Goal: Transaction & Acquisition: Purchase product/service

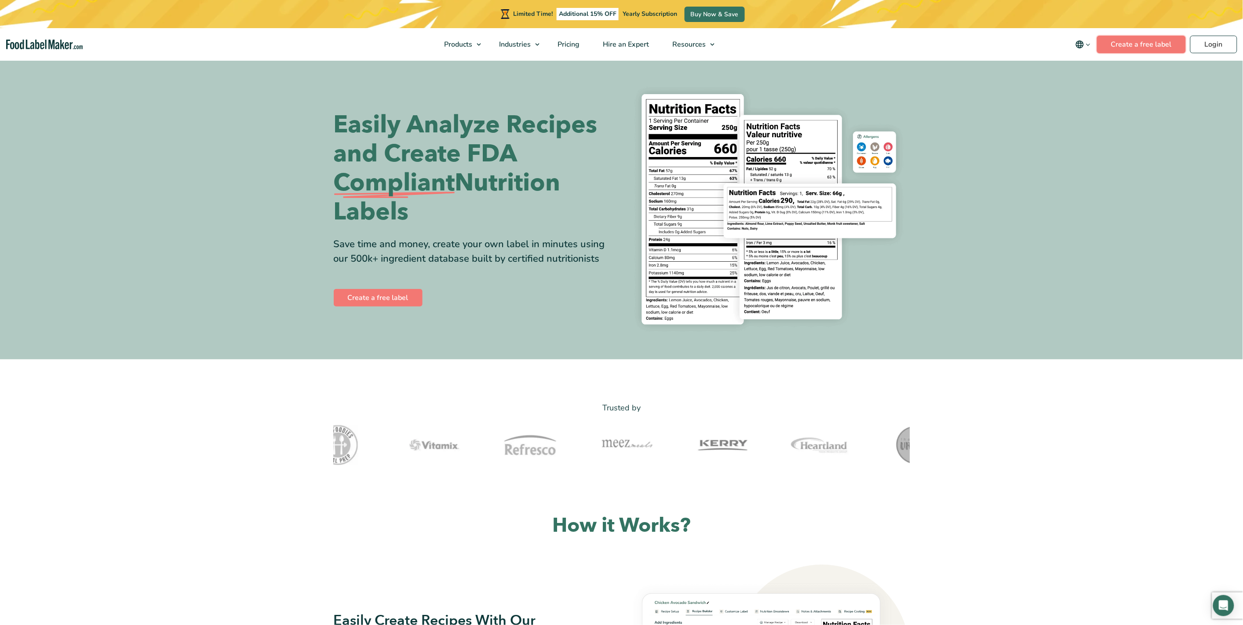
click at [1134, 40] on link "Create a free label" at bounding box center [1141, 45] width 89 height 18
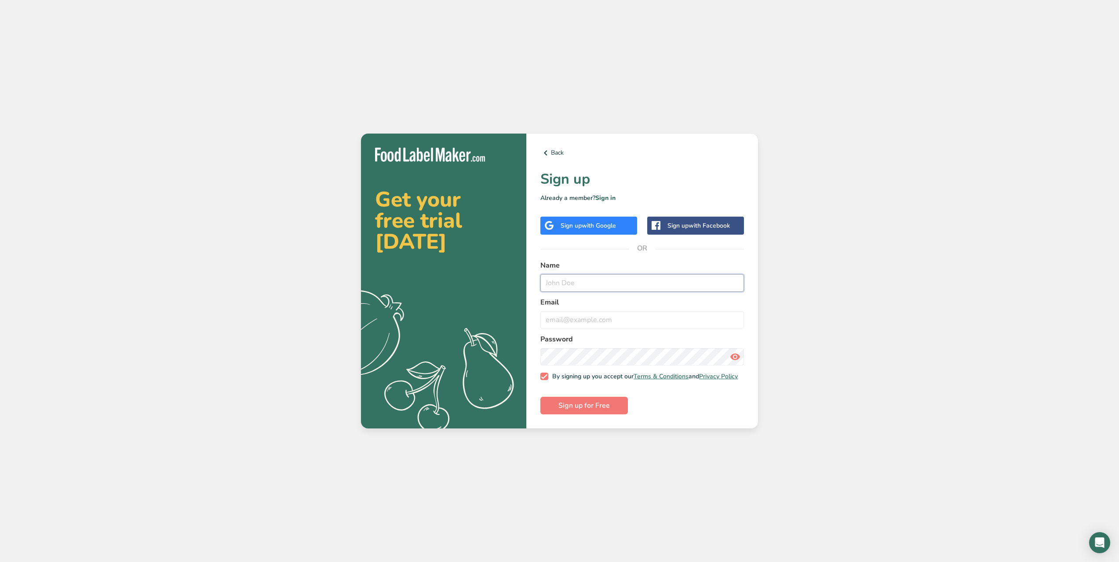
click at [579, 275] on input "text" at bounding box center [642, 283] width 204 height 18
type input "MIGUEL SOLIS"
type input "MIGUEL.SOLIS@NOVAMEX.COM"
click at [572, 221] on div "Sign up with Google" at bounding box center [587, 225] width 55 height 9
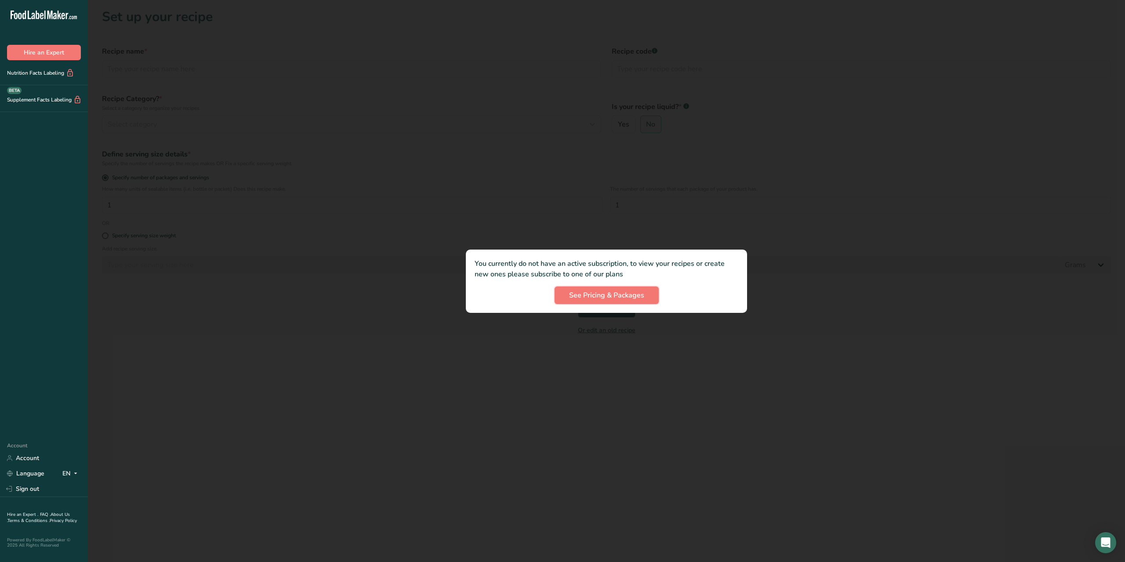
click at [614, 301] on button "See Pricing & Packages" at bounding box center [607, 296] width 104 height 18
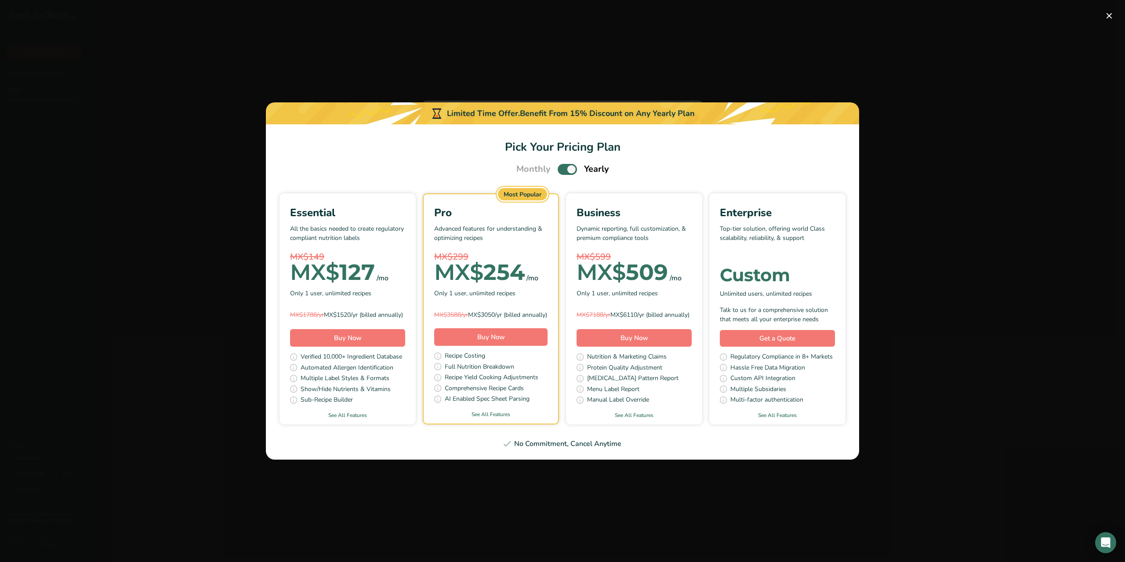
drag, startPoint x: 1048, startPoint y: 73, endPoint x: 1125, endPoint y: 26, distance: 90.8
click at [1048, 73] on div "Pick Your Pricing Plan Modal" at bounding box center [562, 281] width 1125 height 562
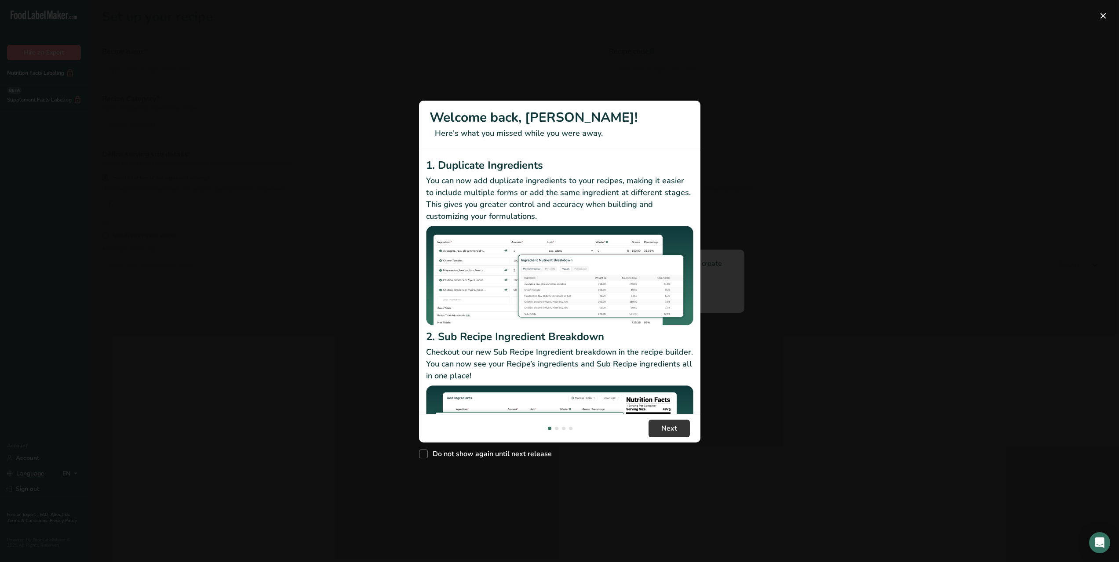
click at [425, 455] on span "New Features" at bounding box center [423, 454] width 9 height 9
click at [425, 455] on input "Do not show again until next release" at bounding box center [422, 454] width 6 height 6
checkbox input "true"
click at [663, 428] on span "Next" at bounding box center [669, 428] width 16 height 11
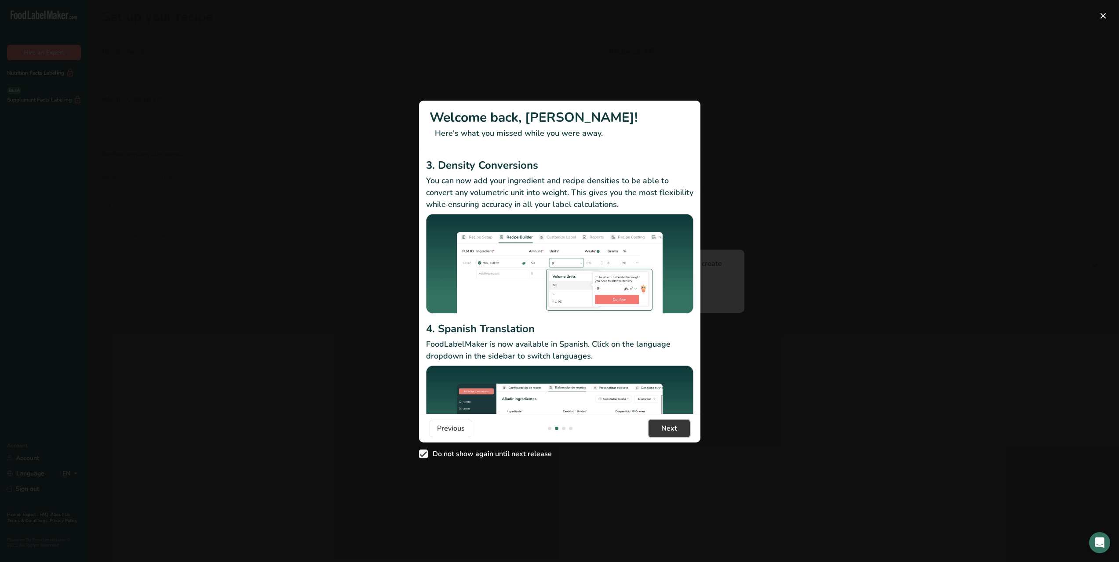
click at [663, 428] on span "Next" at bounding box center [669, 428] width 16 height 11
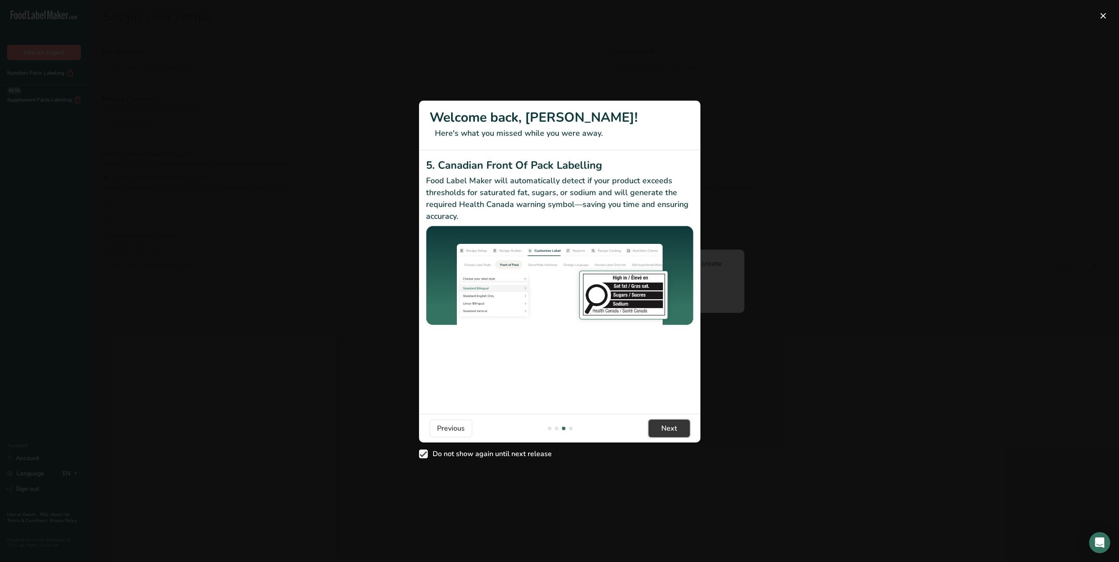
click at [663, 428] on span "Next" at bounding box center [669, 428] width 16 height 11
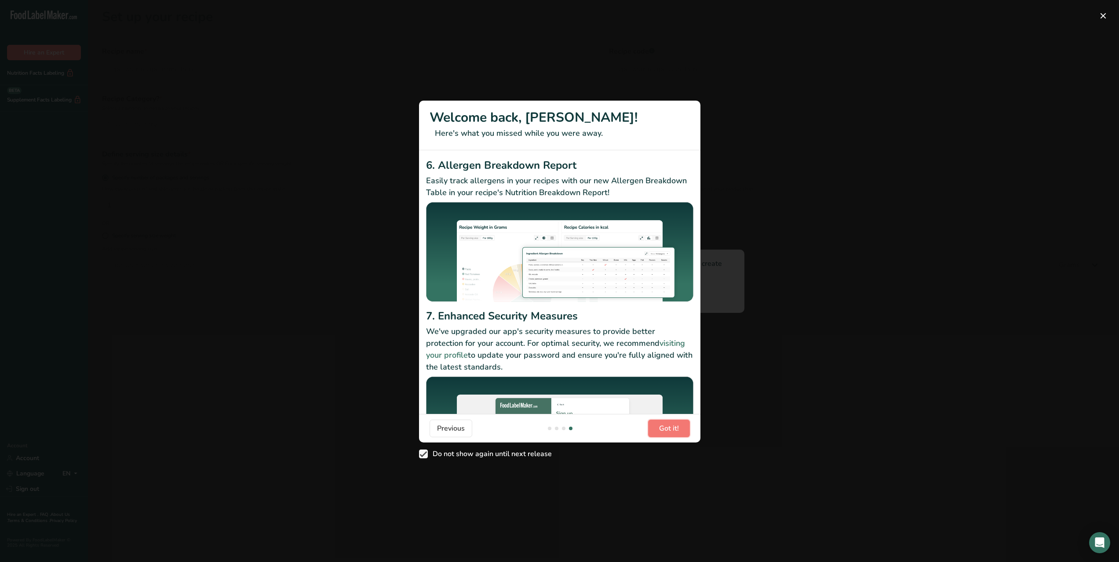
click at [663, 428] on span "Got it!" at bounding box center [669, 428] width 20 height 11
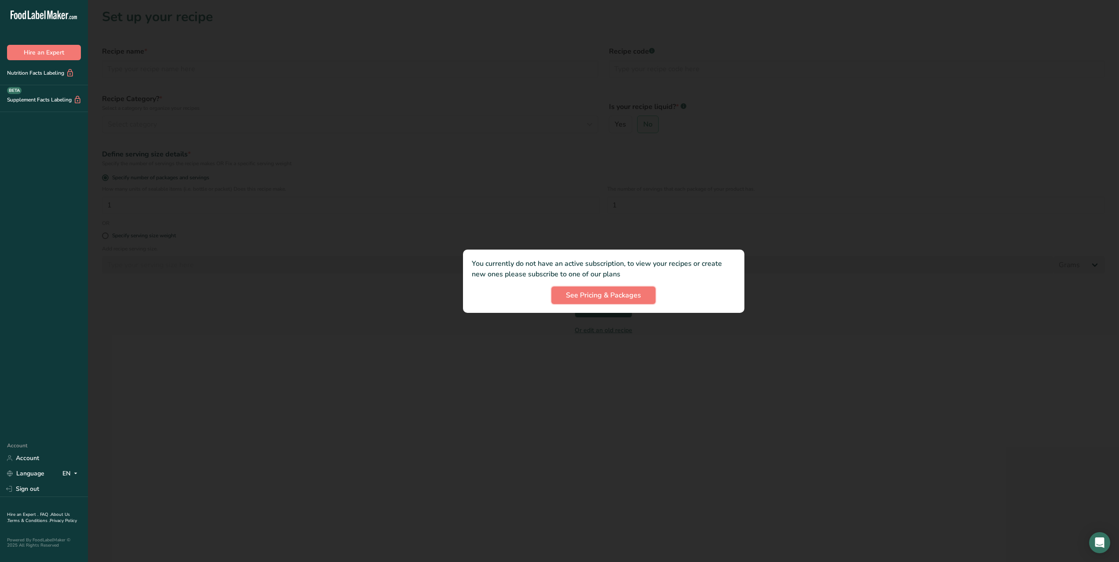
click at [616, 298] on span "See Pricing & Packages" at bounding box center [603, 295] width 75 height 11
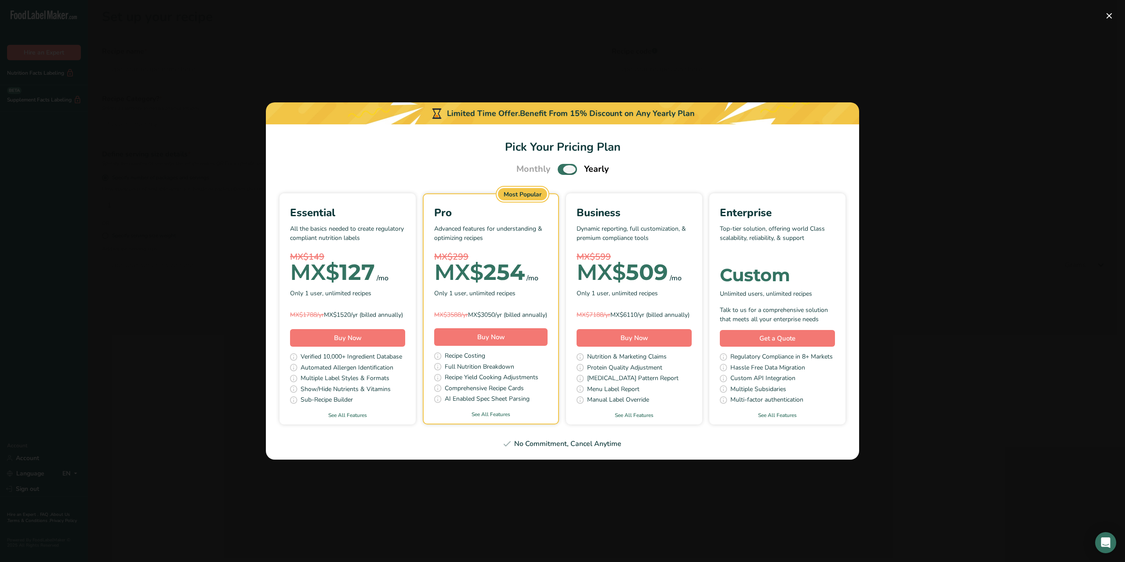
click at [560, 164] on span "Pick Your Pricing Plan Modal" at bounding box center [567, 169] width 19 height 11
click at [560, 167] on input "Pick Your Pricing Plan Modal" at bounding box center [561, 170] width 6 height 6
checkbox input "false"
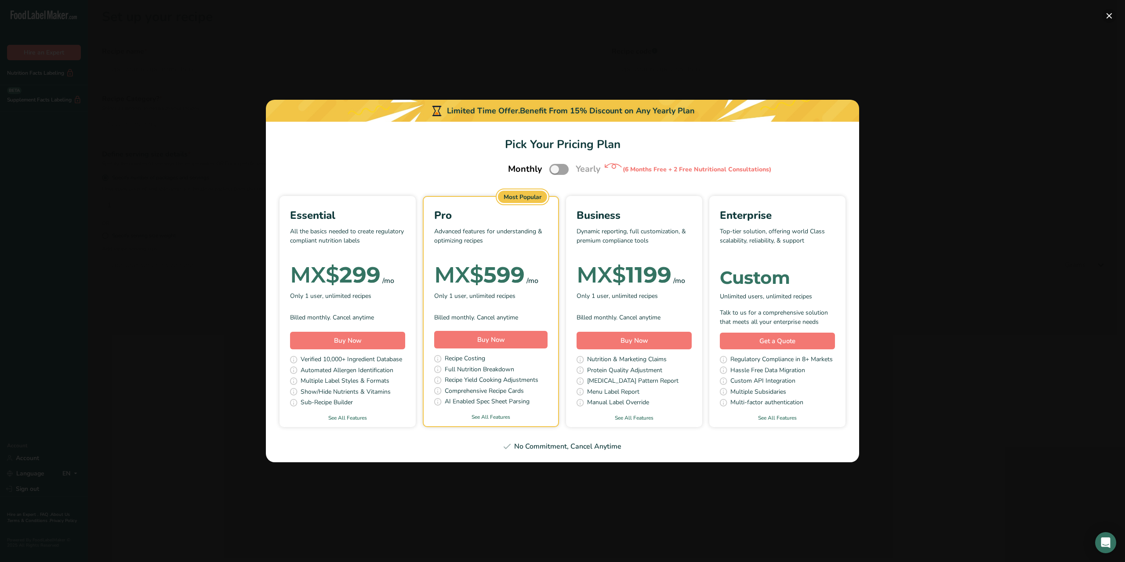
click at [1113, 13] on button "Pick Your Pricing Plan Modal" at bounding box center [1109, 16] width 14 height 14
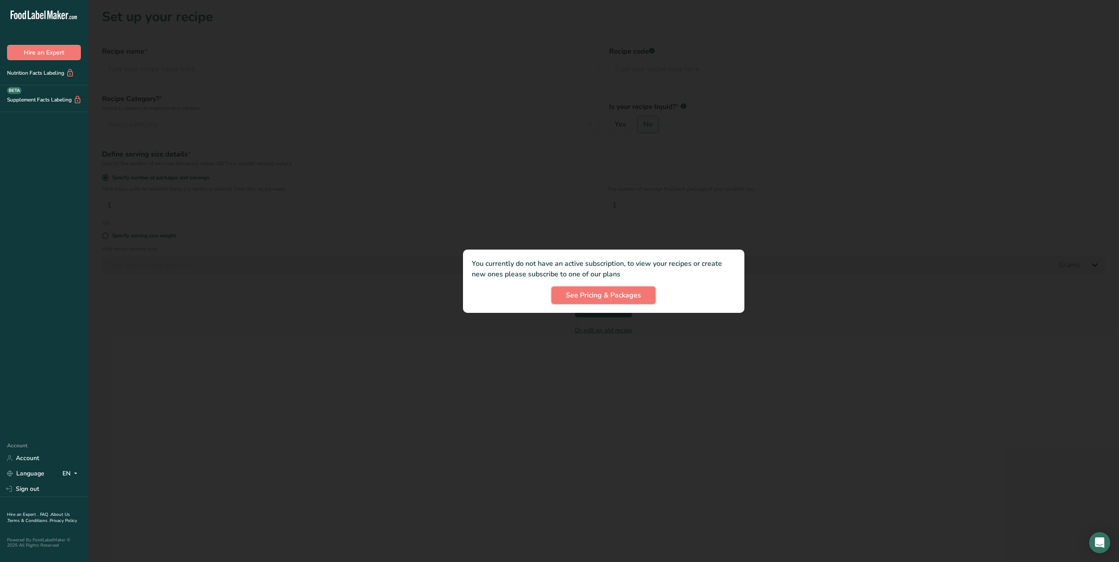
click at [610, 299] on span "See Pricing & Packages" at bounding box center [603, 295] width 75 height 11
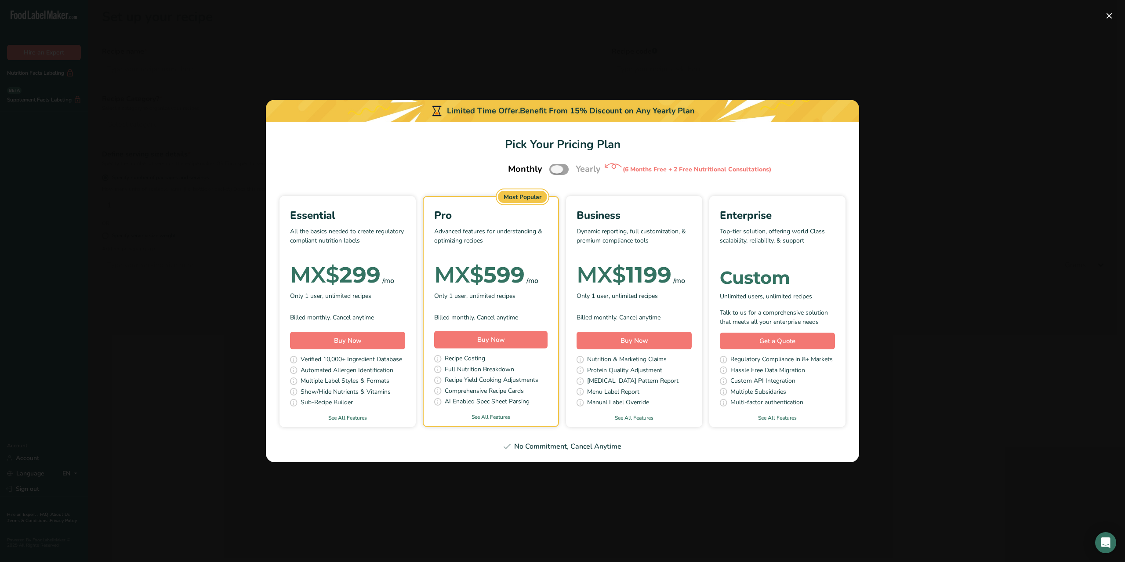
click at [562, 170] on span "Pick Your Pricing Plan Modal" at bounding box center [558, 169] width 19 height 11
click at [555, 170] on input "Pick Your Pricing Plan Modal" at bounding box center [552, 170] width 6 height 6
checkbox input "true"
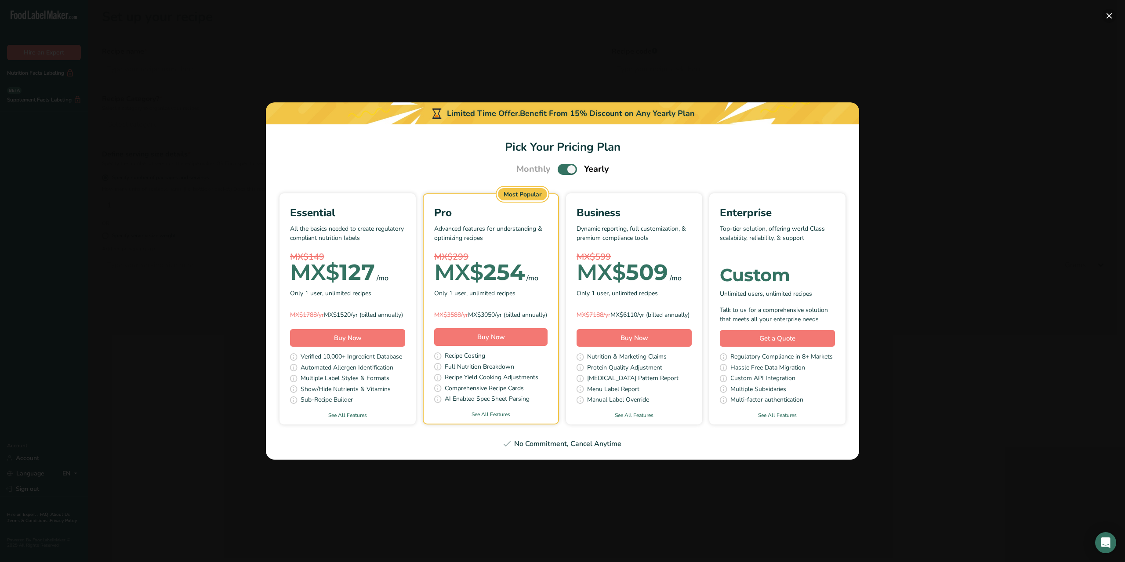
click at [1112, 17] on button "Pick Your Pricing Plan Modal" at bounding box center [1109, 16] width 14 height 14
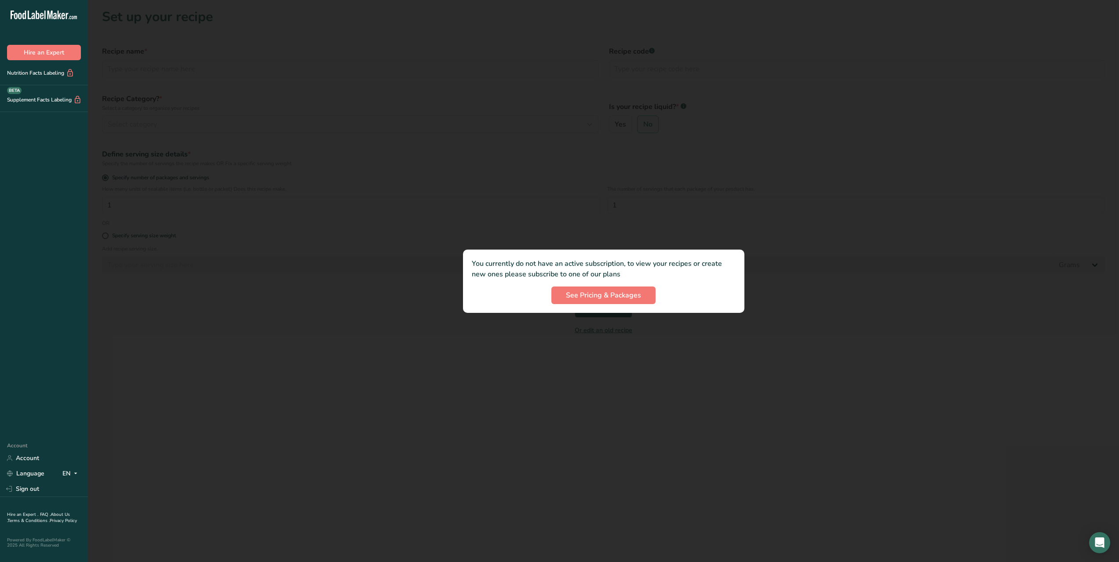
click at [753, 149] on div at bounding box center [603, 281] width 1031 height 562
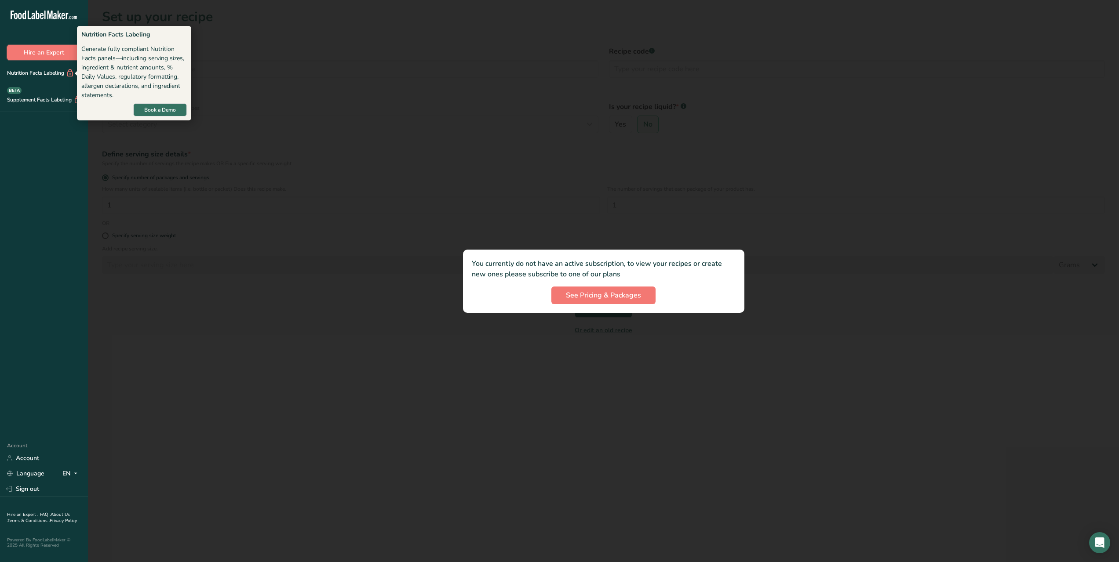
drag, startPoint x: 47, startPoint y: 50, endPoint x: 50, endPoint y: 102, distance: 52.4
click at [50, 102] on div ".a-20{fill:#fff;} Hire an Expert Nutrition Facts Labeling Supplement Facts Labe…" at bounding box center [44, 221] width 88 height 428
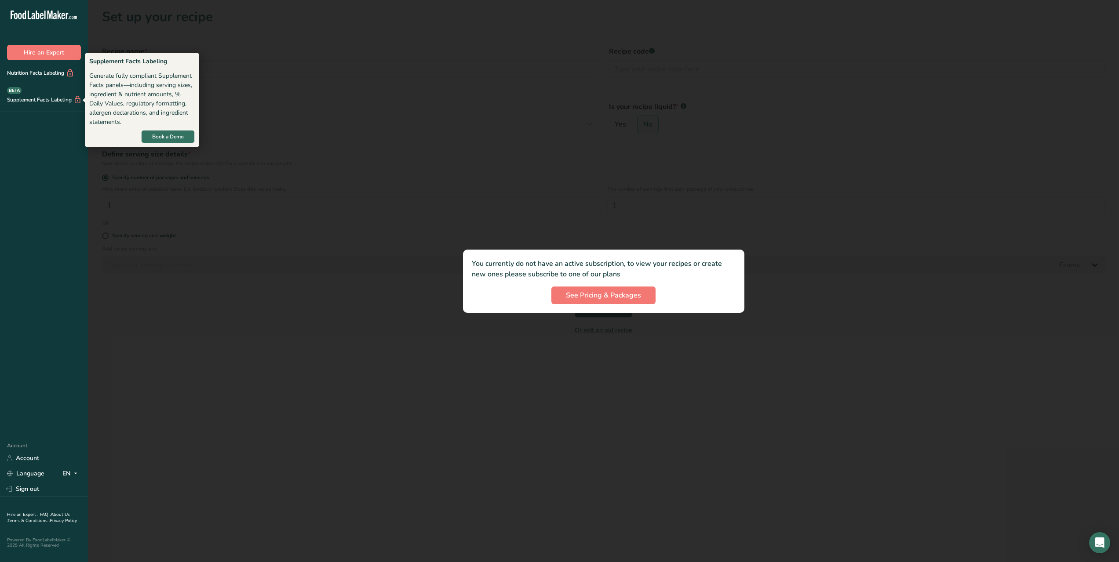
drag, startPoint x: 47, startPoint y: 98, endPoint x: 71, endPoint y: 96, distance: 23.8
click at [76, 99] on div "Supplement Facts Labeling BETA" at bounding box center [41, 99] width 82 height 9
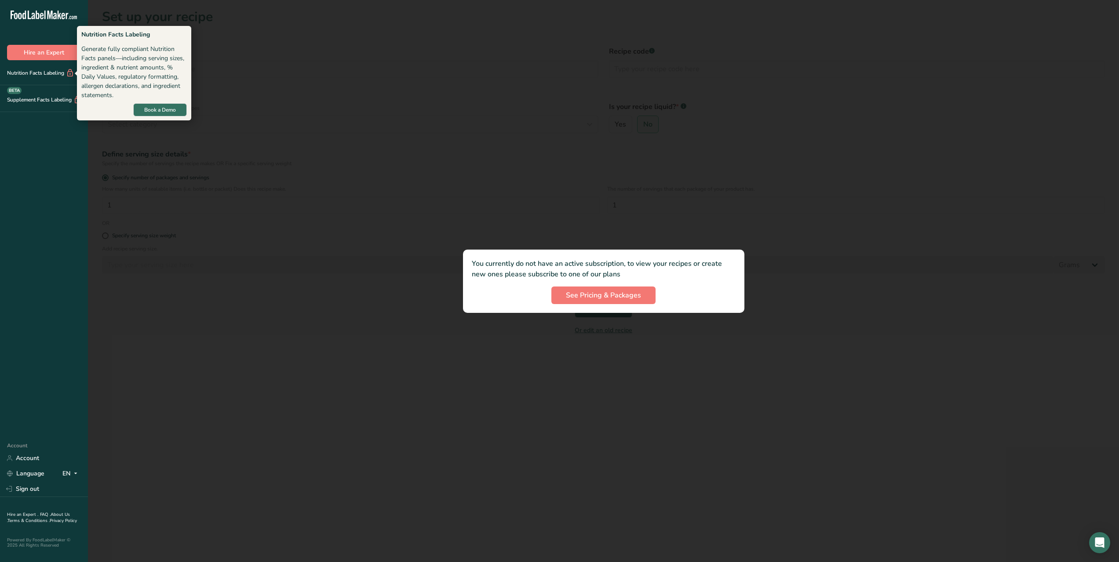
click at [43, 70] on div "Nutrition Facts Labeling" at bounding box center [37, 73] width 74 height 9
click at [157, 111] on span "Book a Demo" at bounding box center [160, 110] width 32 height 8
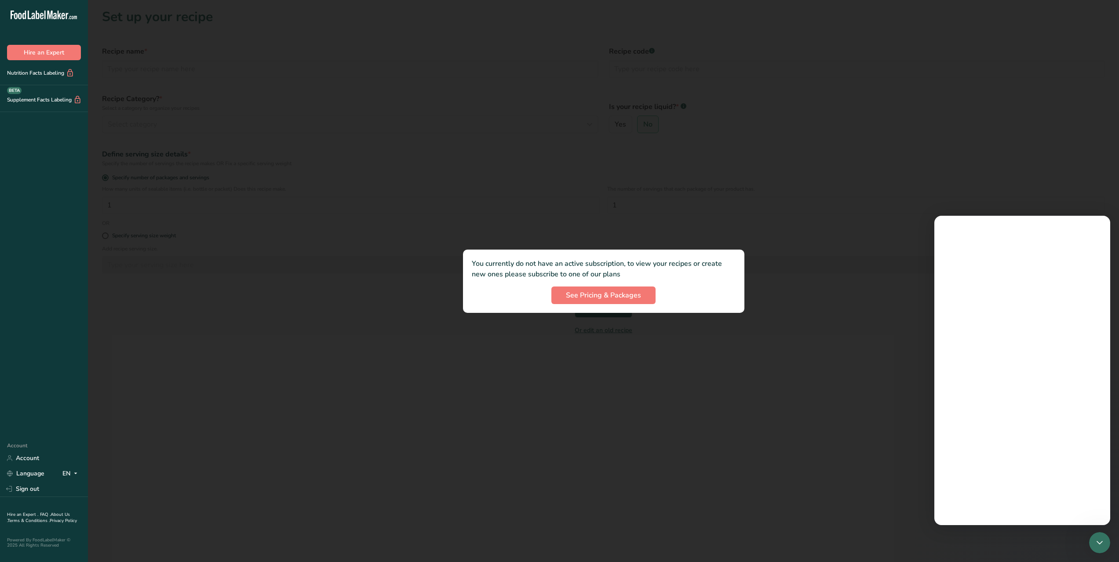
scroll to position [0, 0]
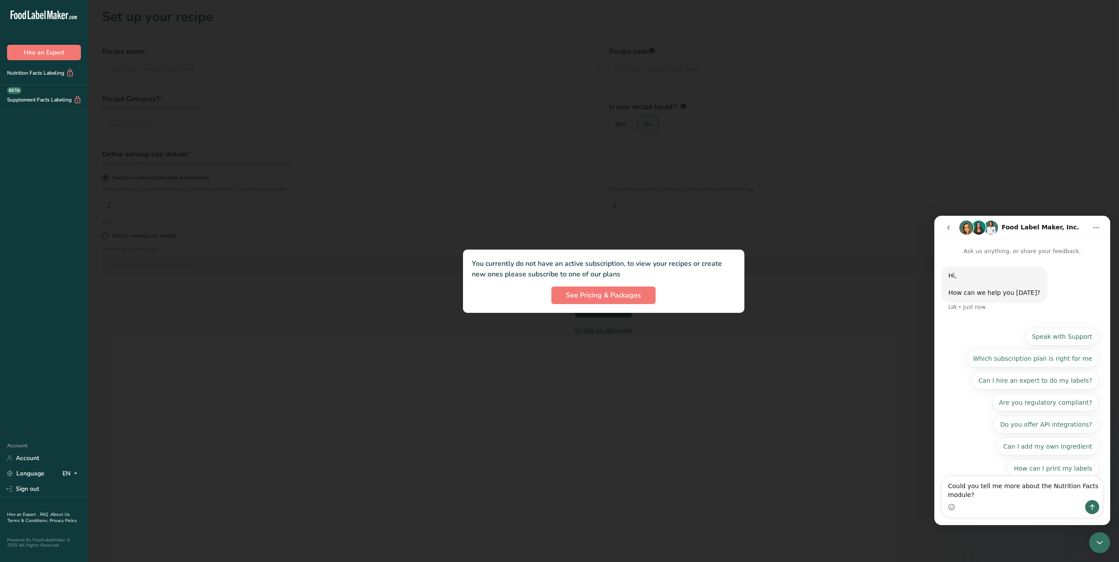
click at [1099, 182] on div at bounding box center [603, 281] width 1031 height 562
click at [991, 113] on div at bounding box center [603, 281] width 1031 height 562
click at [614, 291] on span "See Pricing & Packages" at bounding box center [603, 295] width 75 height 11
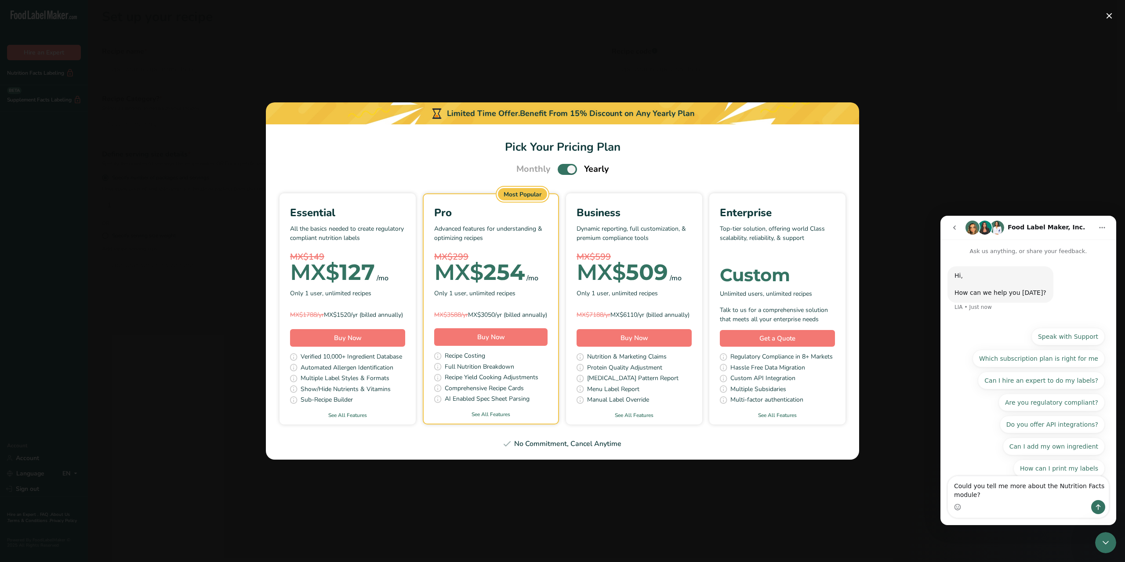
drag, startPoint x: 108, startPoint y: 99, endPoint x: 875, endPoint y: 117, distance: 767.3
click at [108, 99] on div "Pick Your Pricing Plan Modal" at bounding box center [562, 281] width 1125 height 562
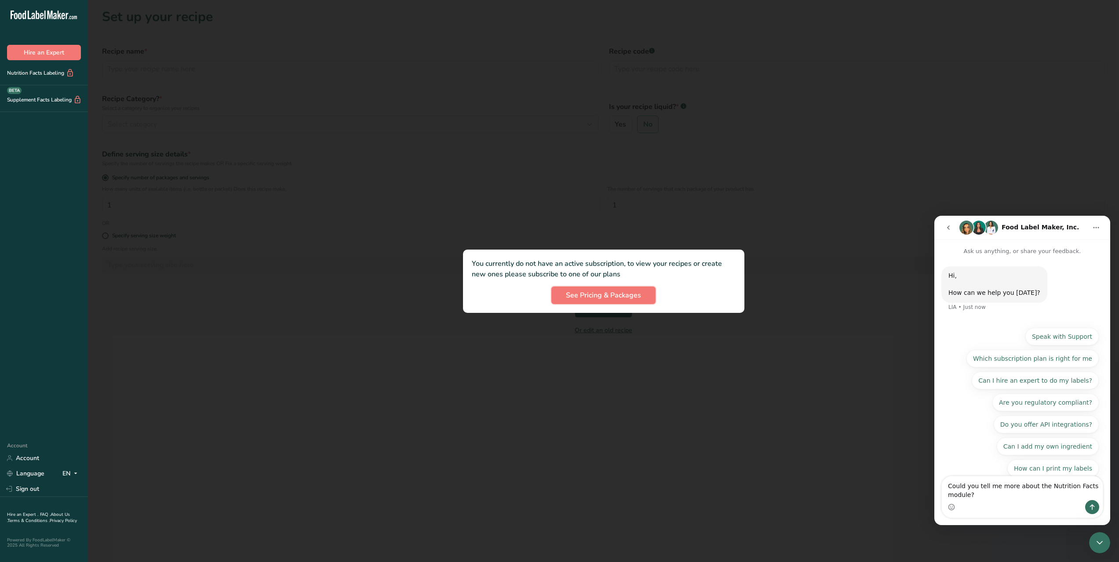
click at [597, 296] on span "See Pricing & Packages" at bounding box center [603, 295] width 75 height 11
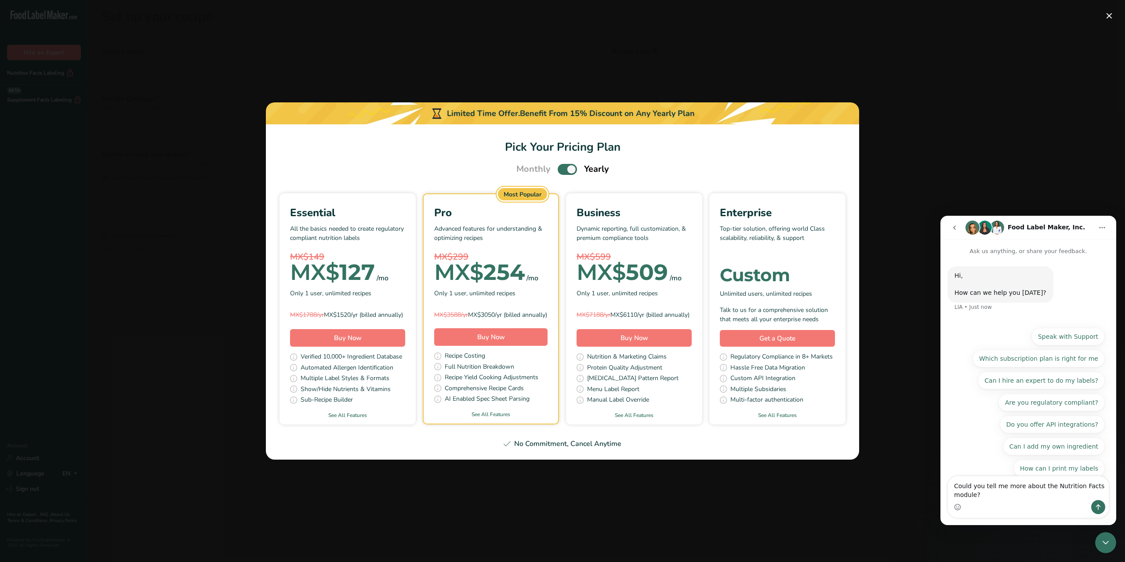
click at [527, 193] on div "Most Popular" at bounding box center [522, 194] width 49 height 12
click at [563, 164] on span "Pick Your Pricing Plan Modal" at bounding box center [567, 169] width 19 height 11
click at [563, 167] on input "Pick Your Pricing Plan Modal" at bounding box center [561, 170] width 6 height 6
checkbox input "false"
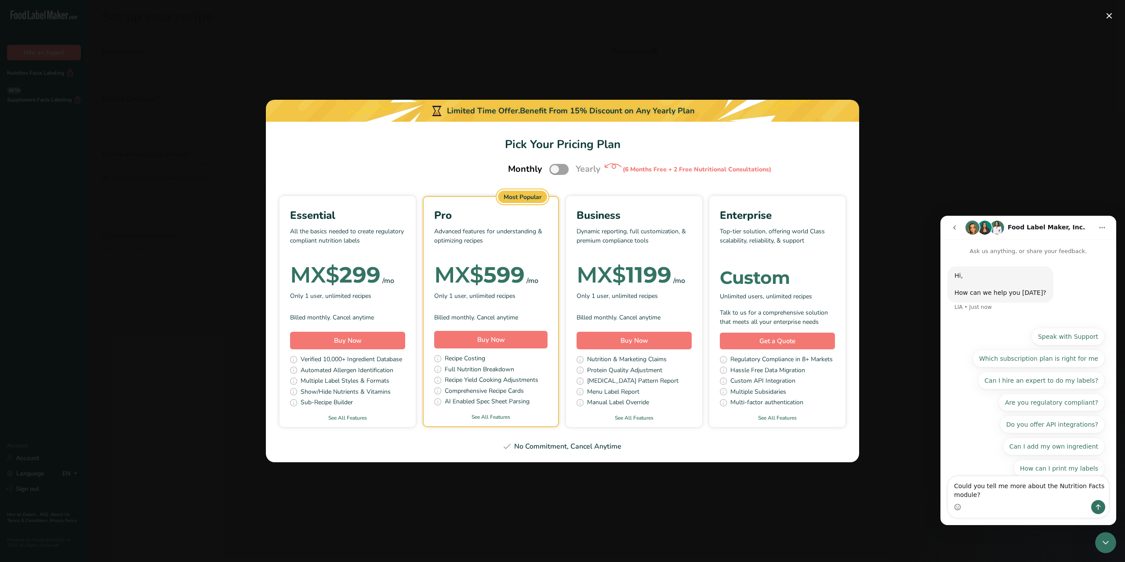
click at [492, 415] on link "See All Features" at bounding box center [491, 417] width 135 height 8
click at [1109, 14] on button "Pick Your Pricing Plan Modal" at bounding box center [1109, 16] width 14 height 14
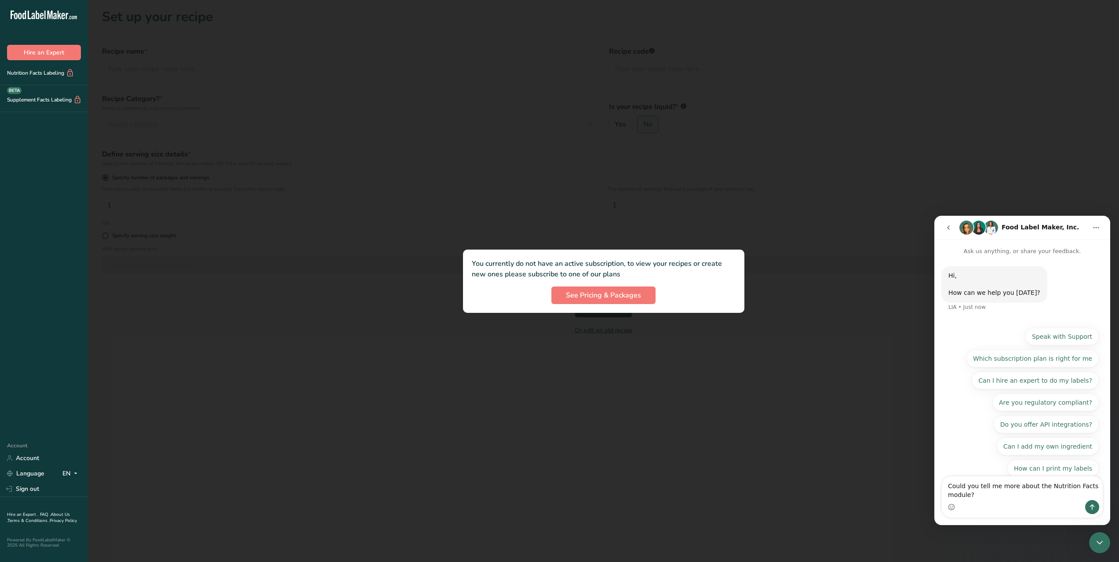
click at [76, 472] on icon at bounding box center [75, 473] width 7 height 11
click at [42, 506] on div "Spanish" at bounding box center [47, 506] width 62 height 16
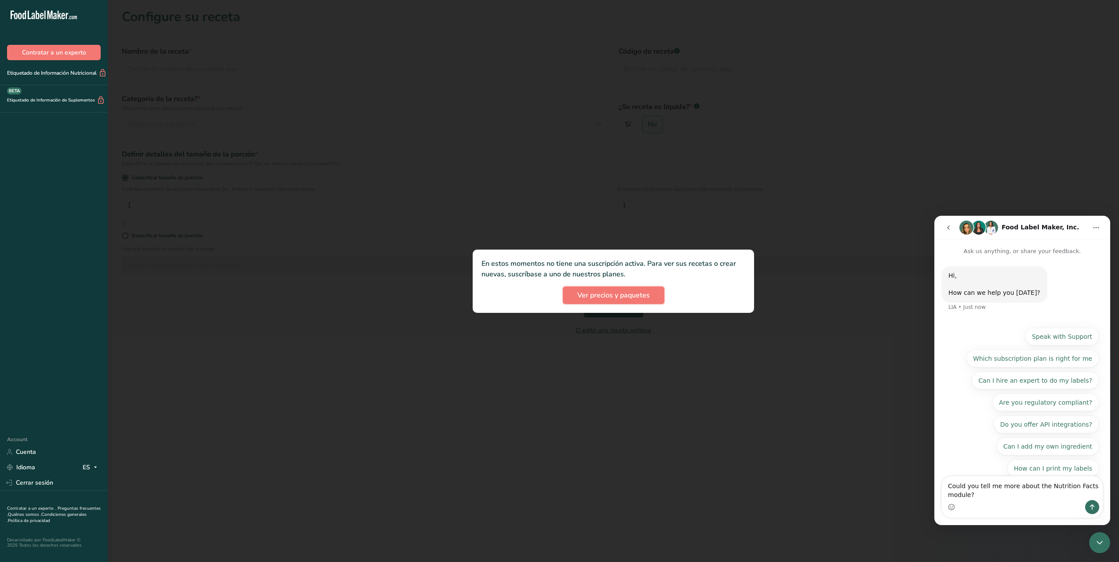
click at [607, 300] on span "Ver precios y paquetes" at bounding box center [613, 295] width 73 height 11
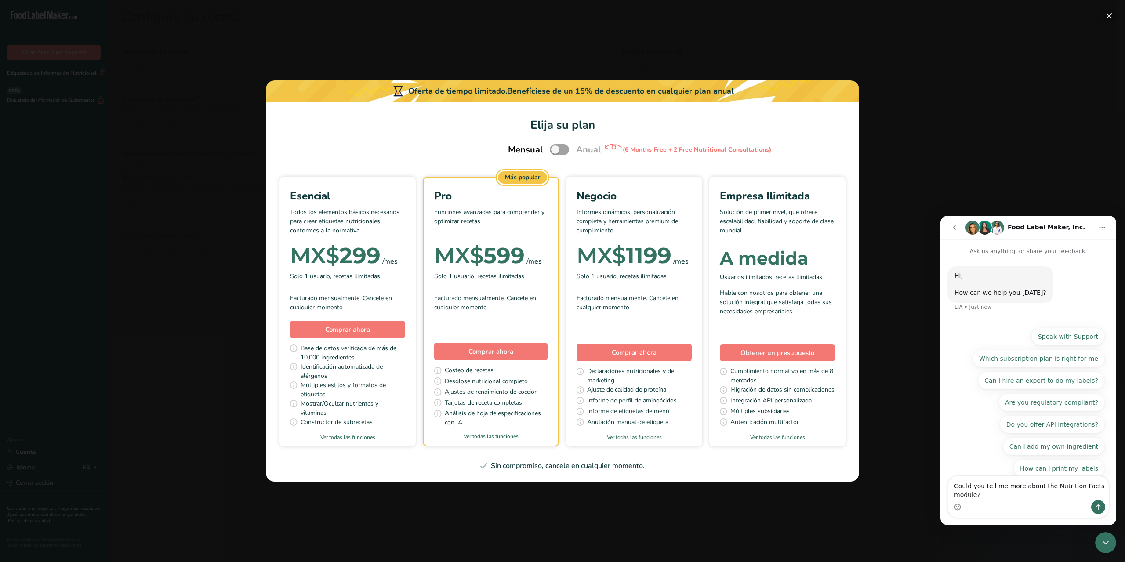
click at [1108, 14] on button "Pick Your Pricing Plan Modal" at bounding box center [1109, 16] width 14 height 14
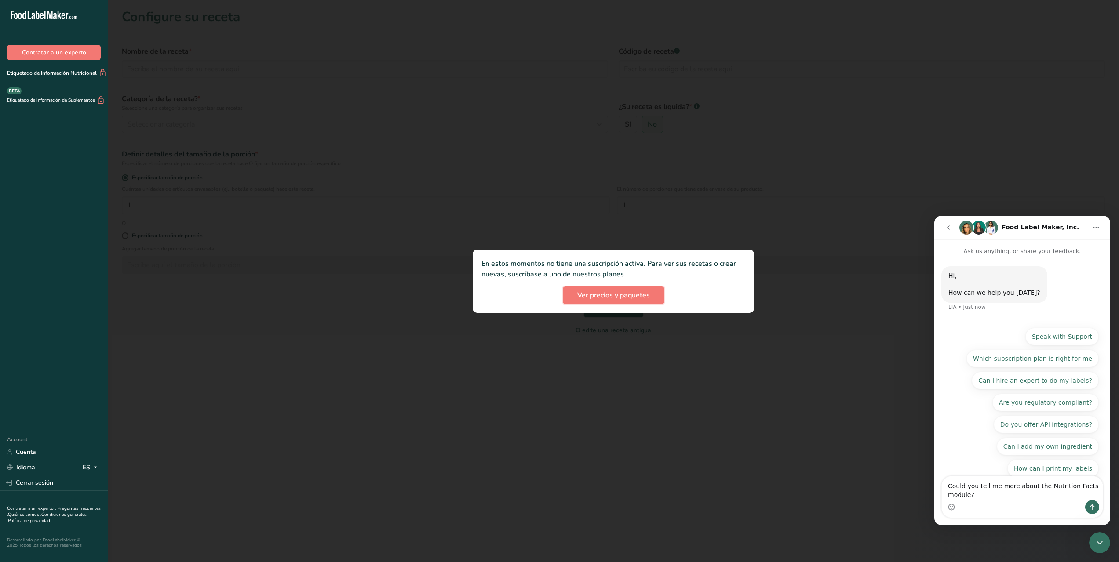
click at [599, 295] on span "Ver precios y paquetes" at bounding box center [613, 295] width 73 height 11
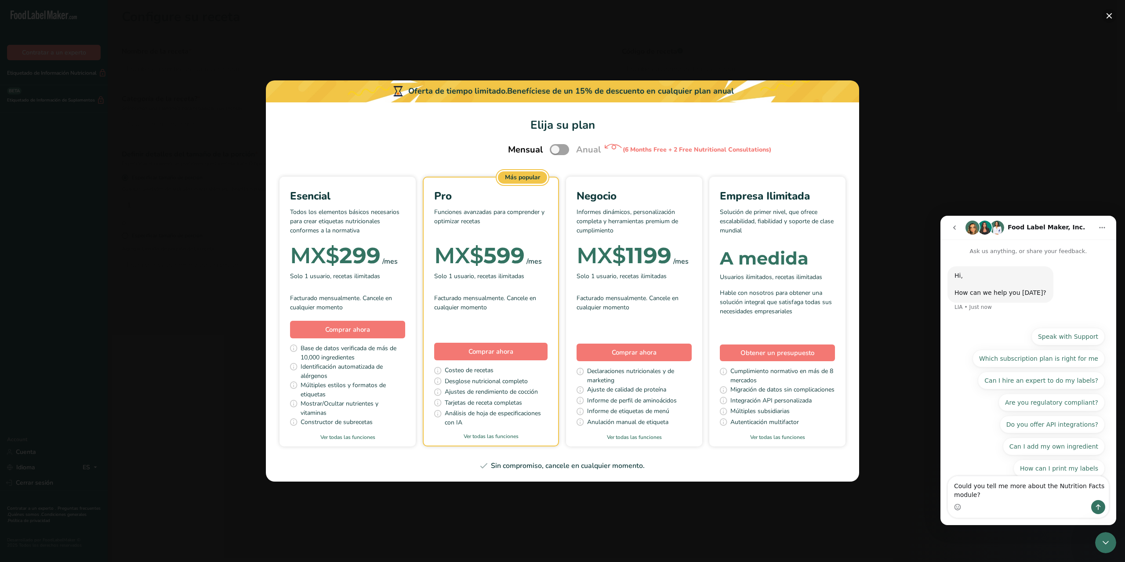
click at [1111, 16] on button "Pick Your Pricing Plan Modal" at bounding box center [1109, 16] width 14 height 14
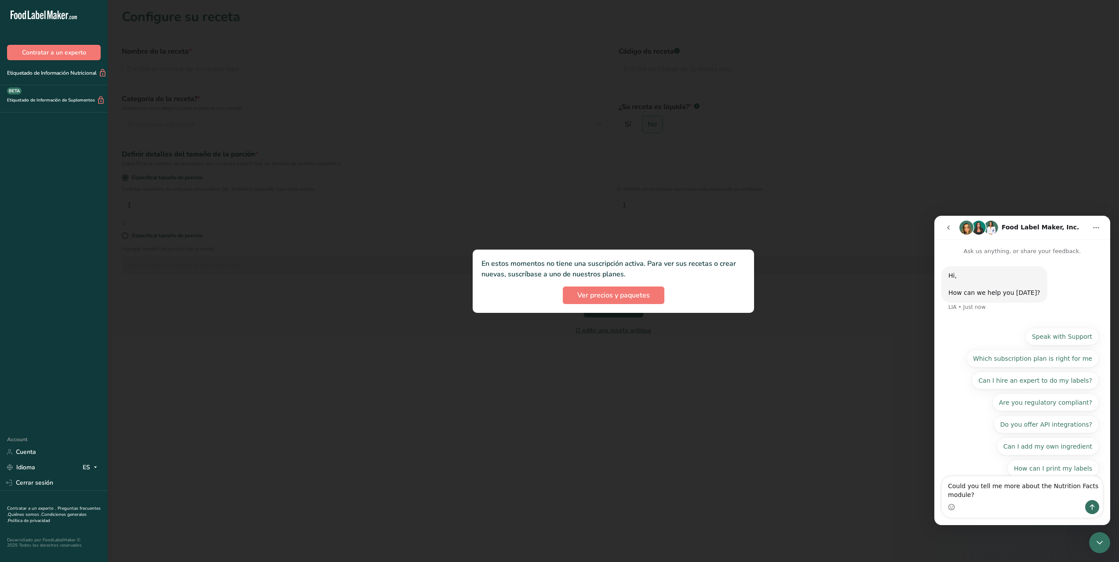
drag, startPoint x: 265, startPoint y: 55, endPoint x: 175, endPoint y: 61, distance: 90.3
click at [264, 54] on div at bounding box center [613, 281] width 1011 height 562
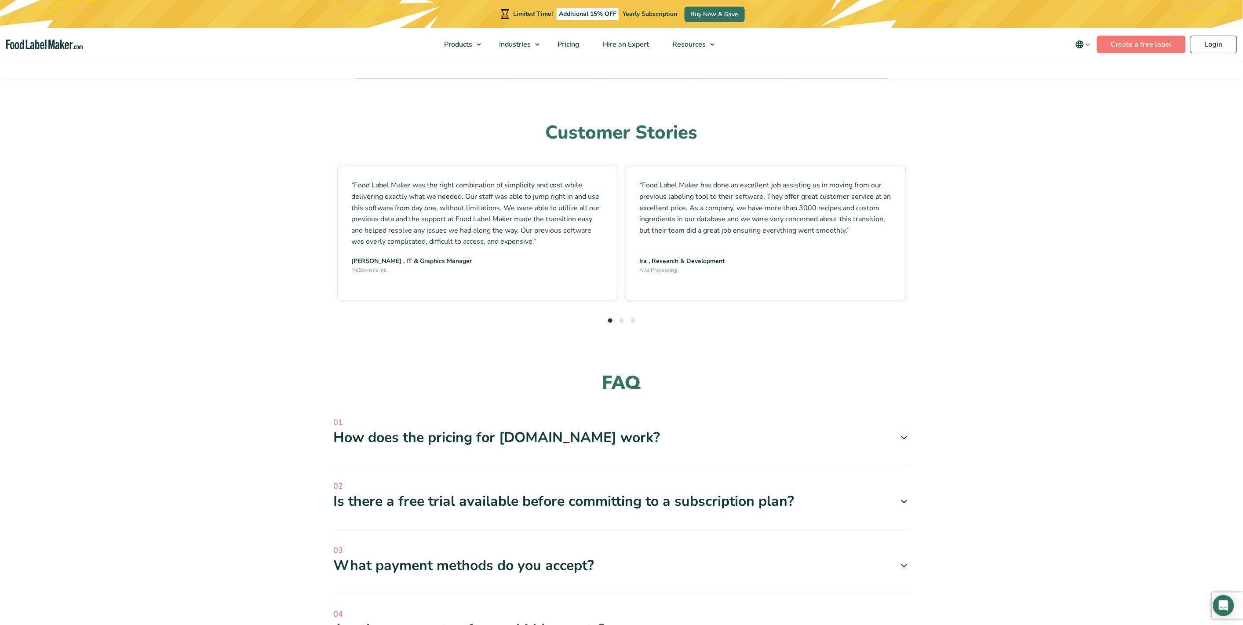
scroll to position [2260, 0]
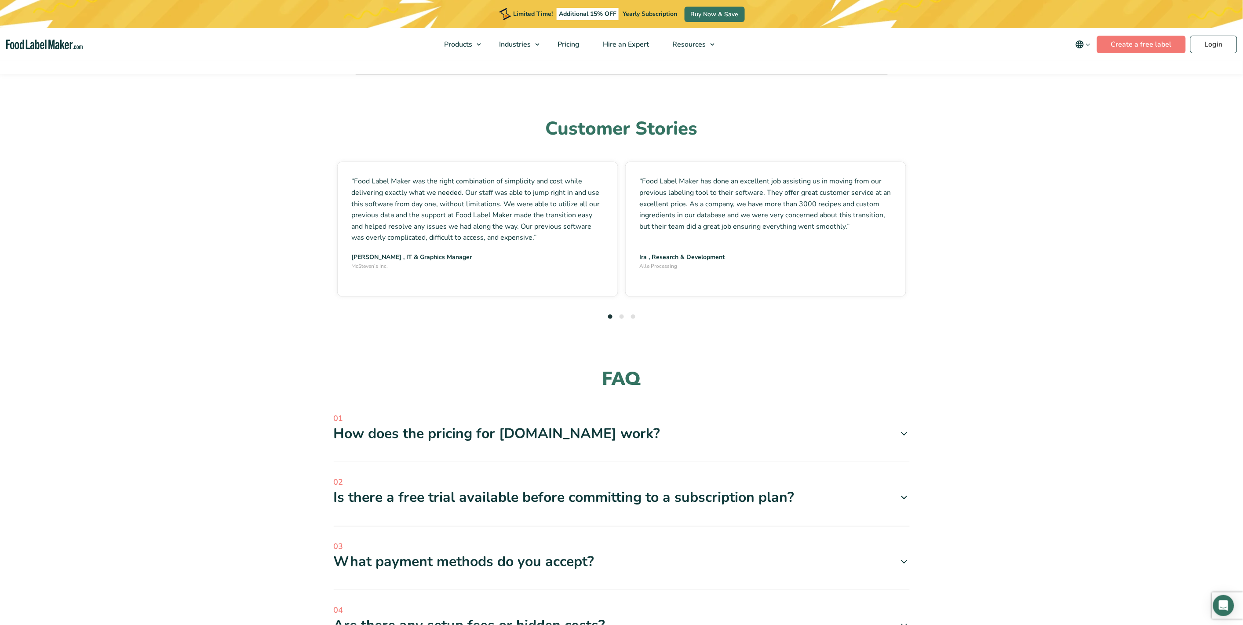
click at [902, 428] on icon at bounding box center [904, 433] width 11 height 11
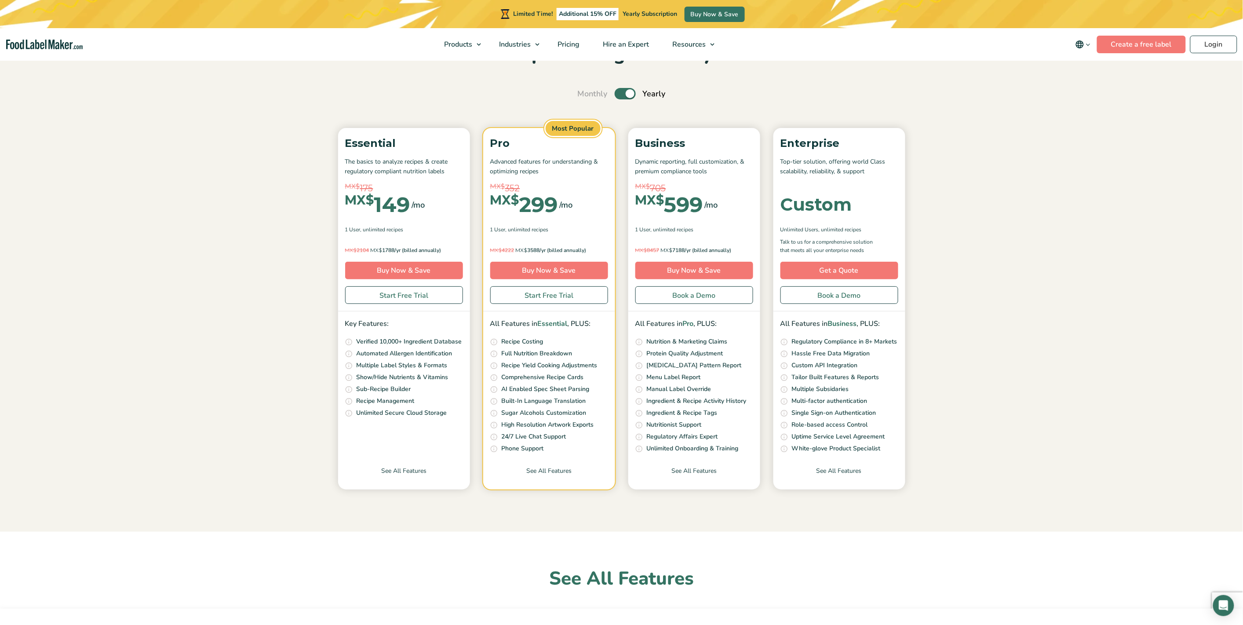
scroll to position [49, 0]
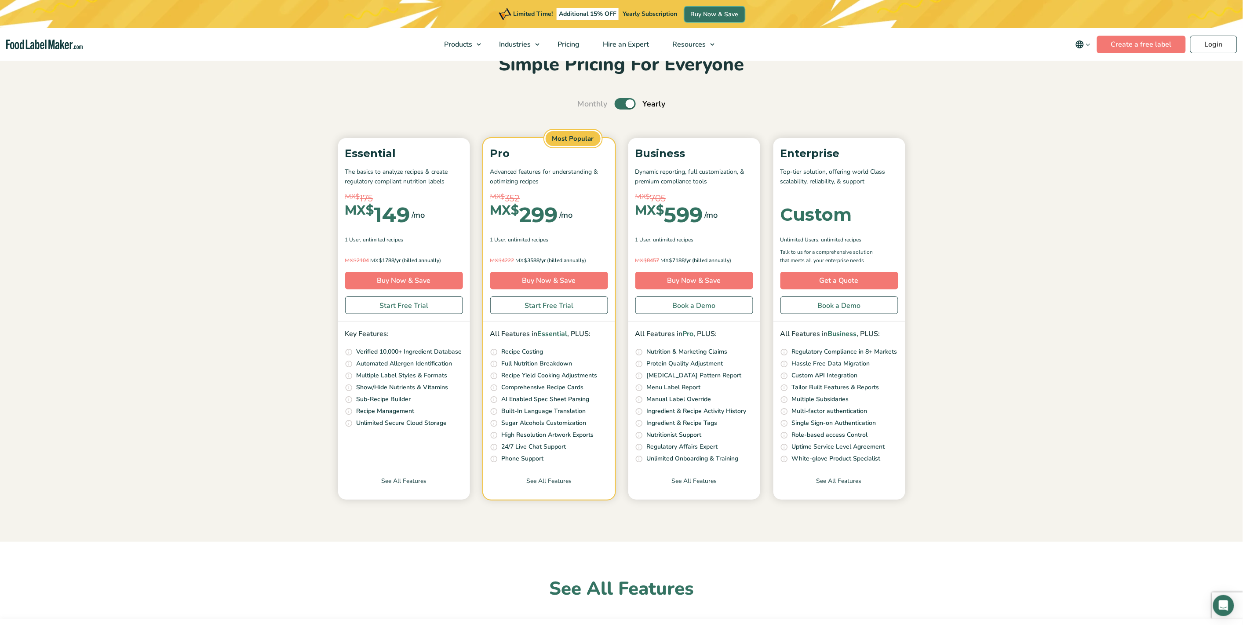
click at [725, 14] on link "Buy Now & Save" at bounding box center [714, 14] width 60 height 15
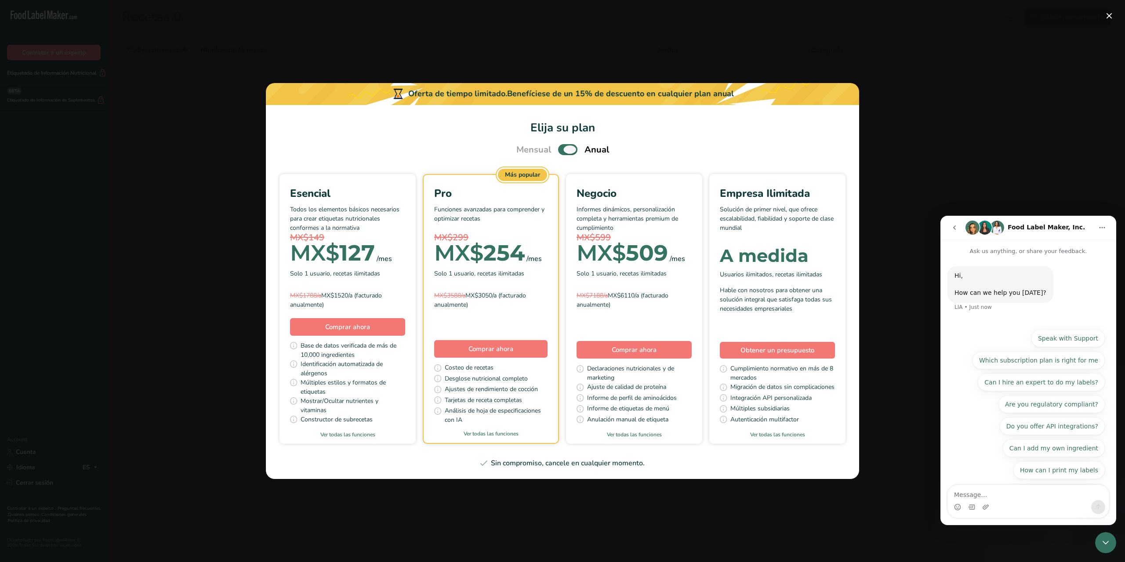
click at [565, 150] on span "Pick Your Pricing Plan Modal" at bounding box center [567, 149] width 19 height 11
click at [564, 150] on input "Pick Your Pricing Plan Modal" at bounding box center [561, 150] width 6 height 6
checkbox input "false"
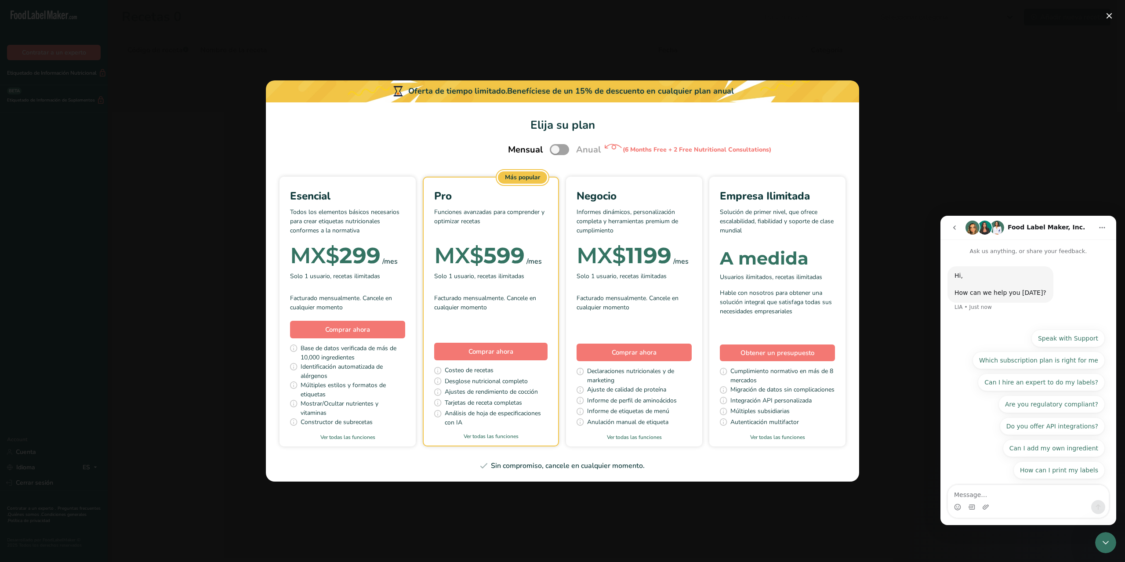
click at [364, 249] on div "MX$ 299" at bounding box center [335, 256] width 91 height 18
click at [362, 325] on span "Comprar ahora" at bounding box center [347, 329] width 45 height 9
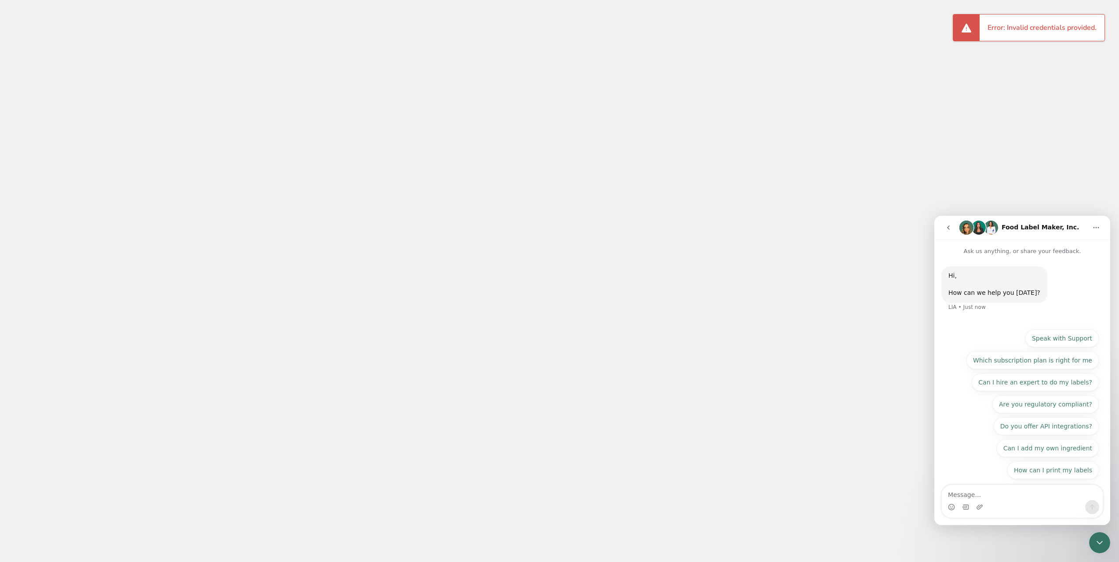
click at [980, 55] on div at bounding box center [559, 281] width 1119 height 562
drag, startPoint x: 835, startPoint y: 153, endPoint x: 338, endPoint y: 126, distance: 497.9
click at [835, 153] on div at bounding box center [559, 281] width 1119 height 562
